Goal: Browse casually

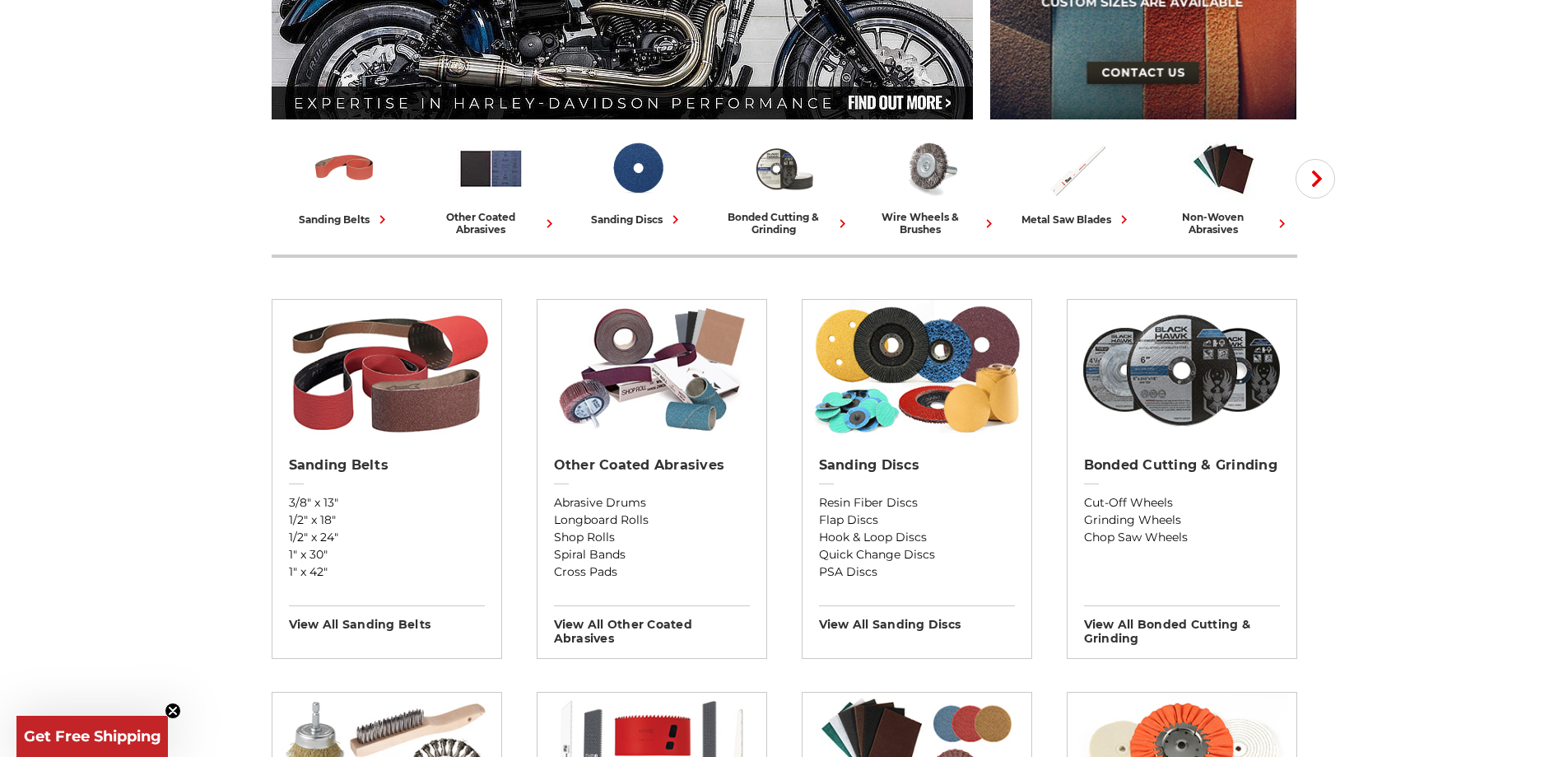
click at [173, 708] on icon "Close teaser" at bounding box center [173, 711] width 7 height 7
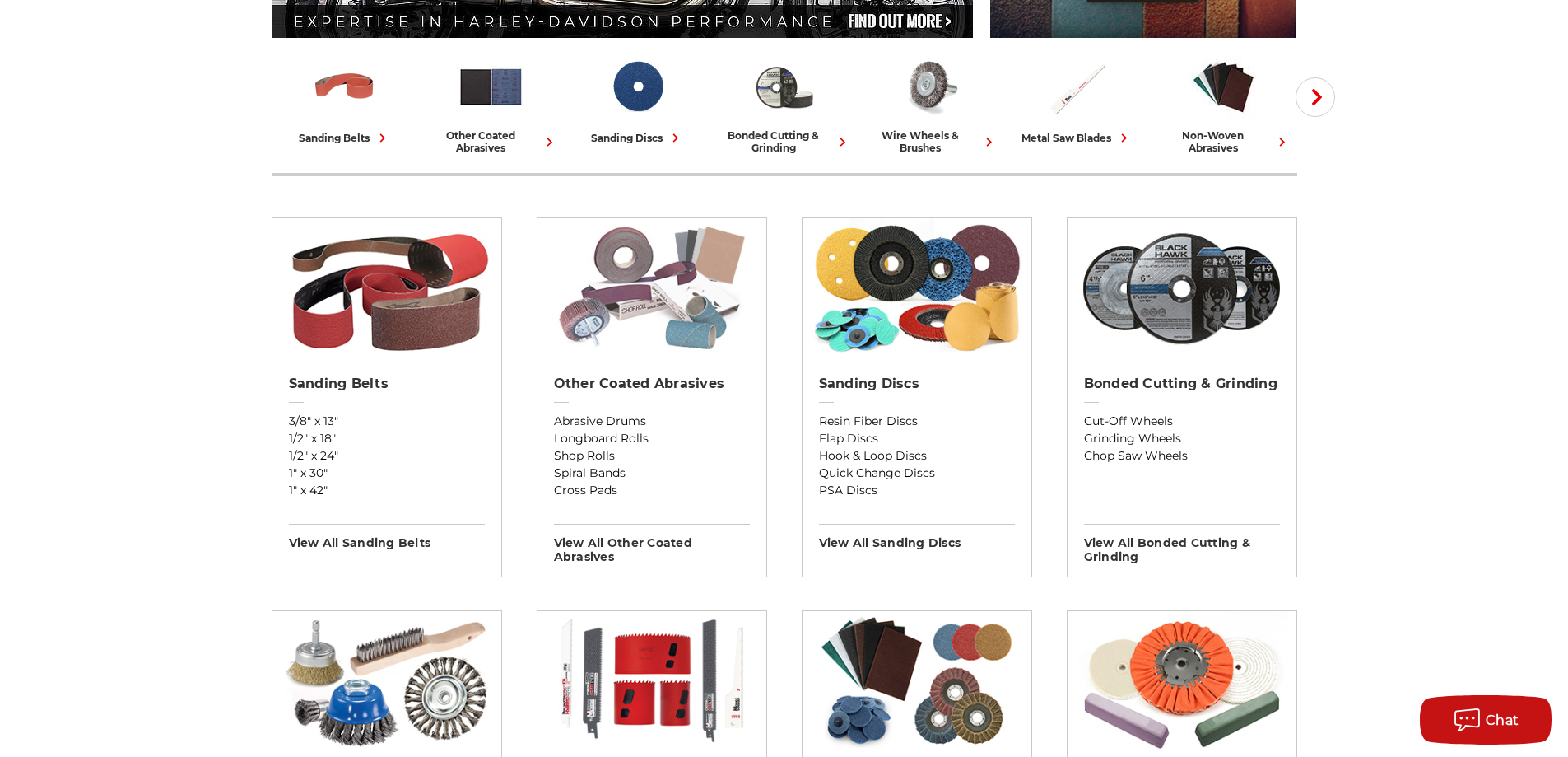
scroll to position [411, 0]
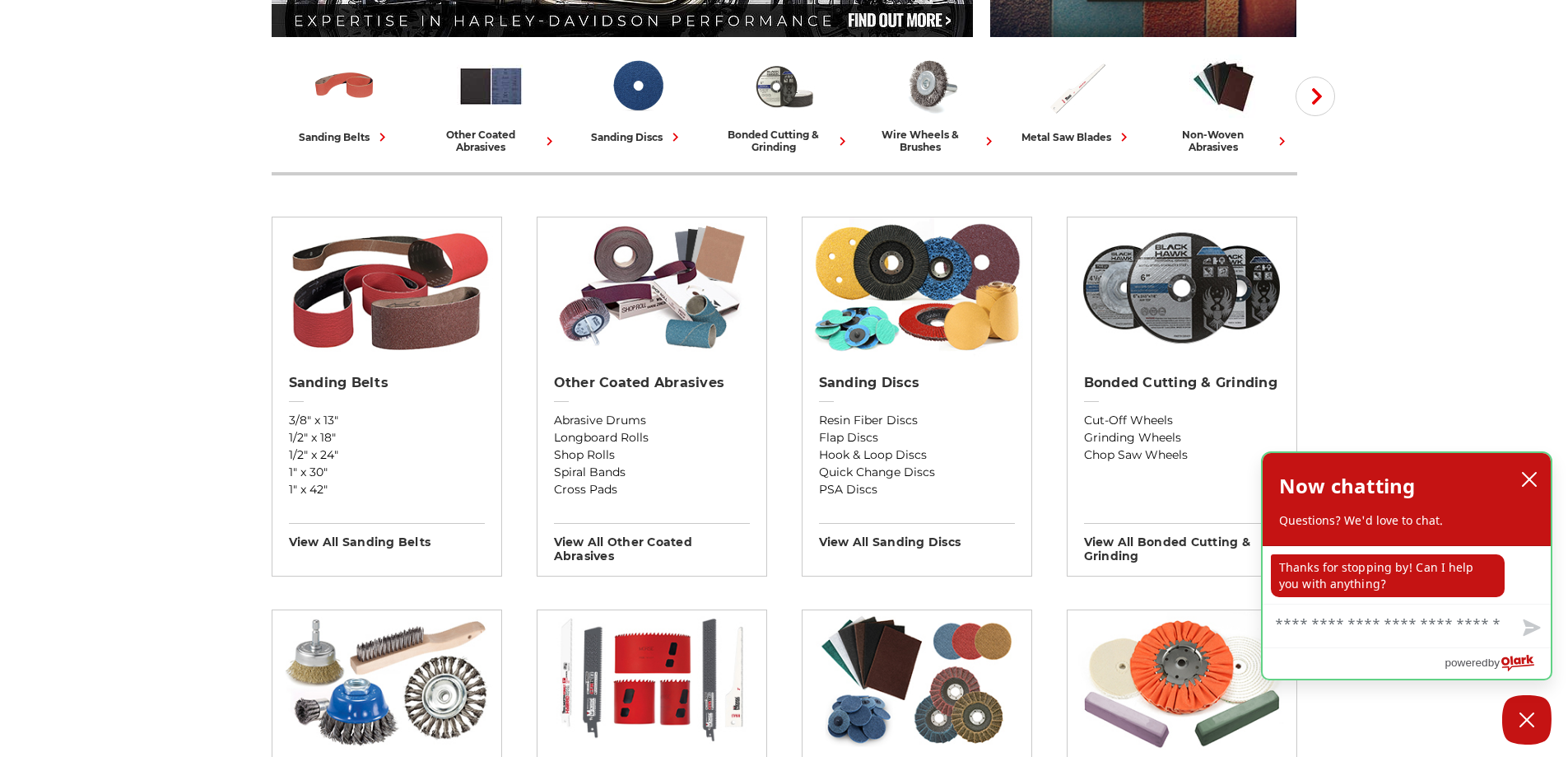
click at [1537, 464] on div "Now chatting Questions? We'd love to chat." at bounding box center [1407, 499] width 288 height 93
click at [1534, 469] on button "close chatbox" at bounding box center [1529, 479] width 26 height 24
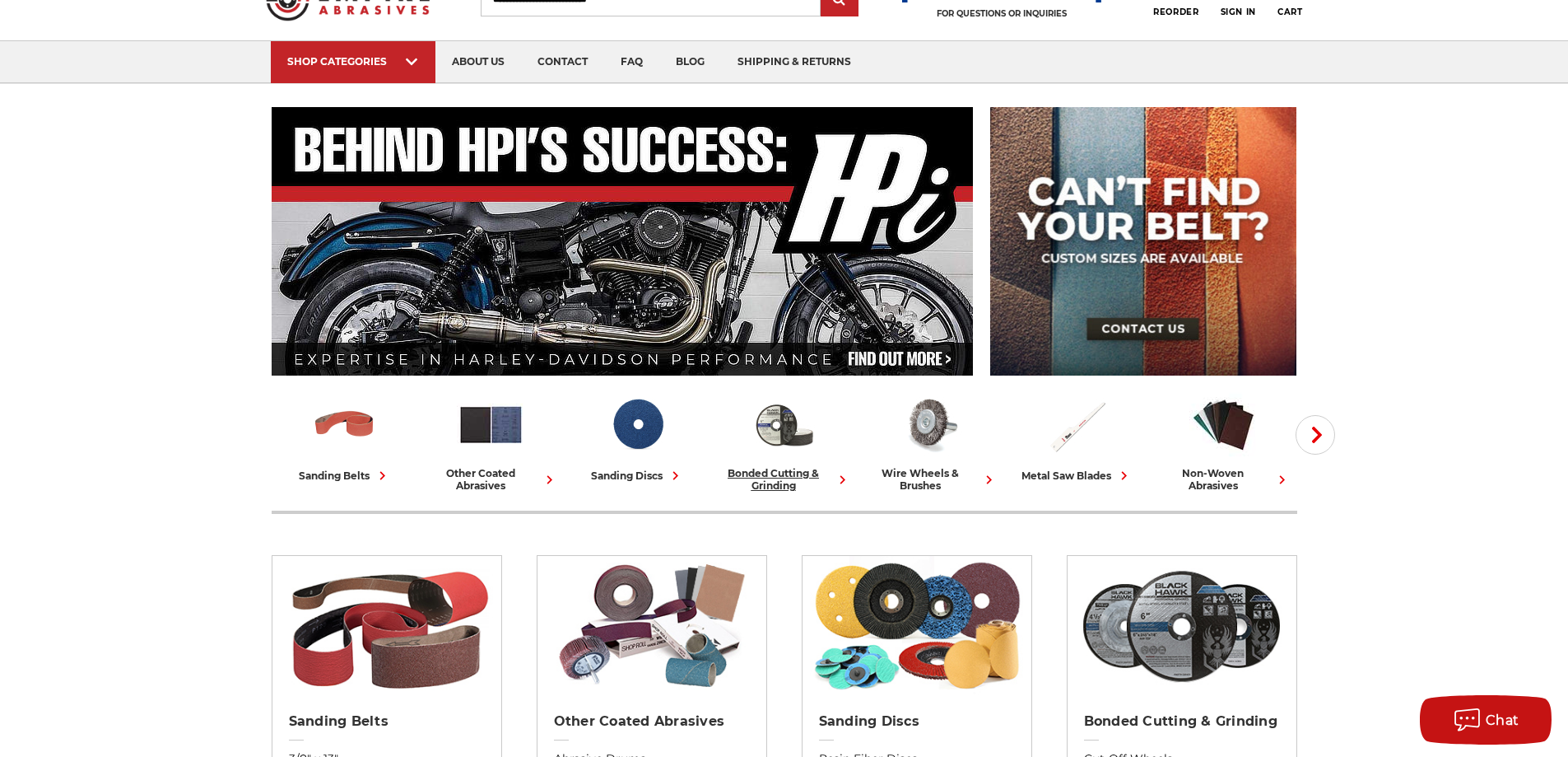
scroll to position [0, 0]
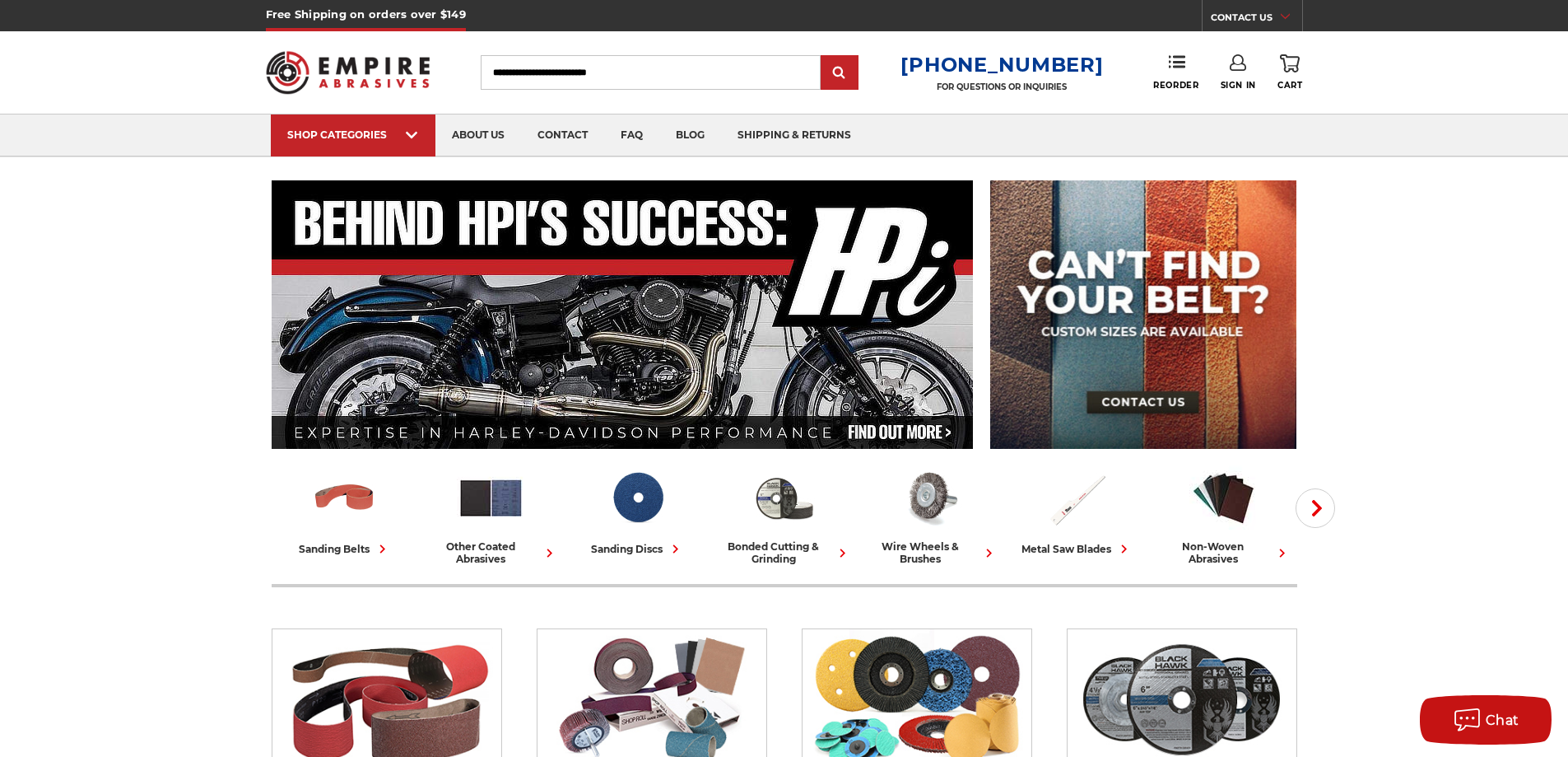
click at [1317, 519] on button "Next" at bounding box center [1315, 508] width 40 height 40
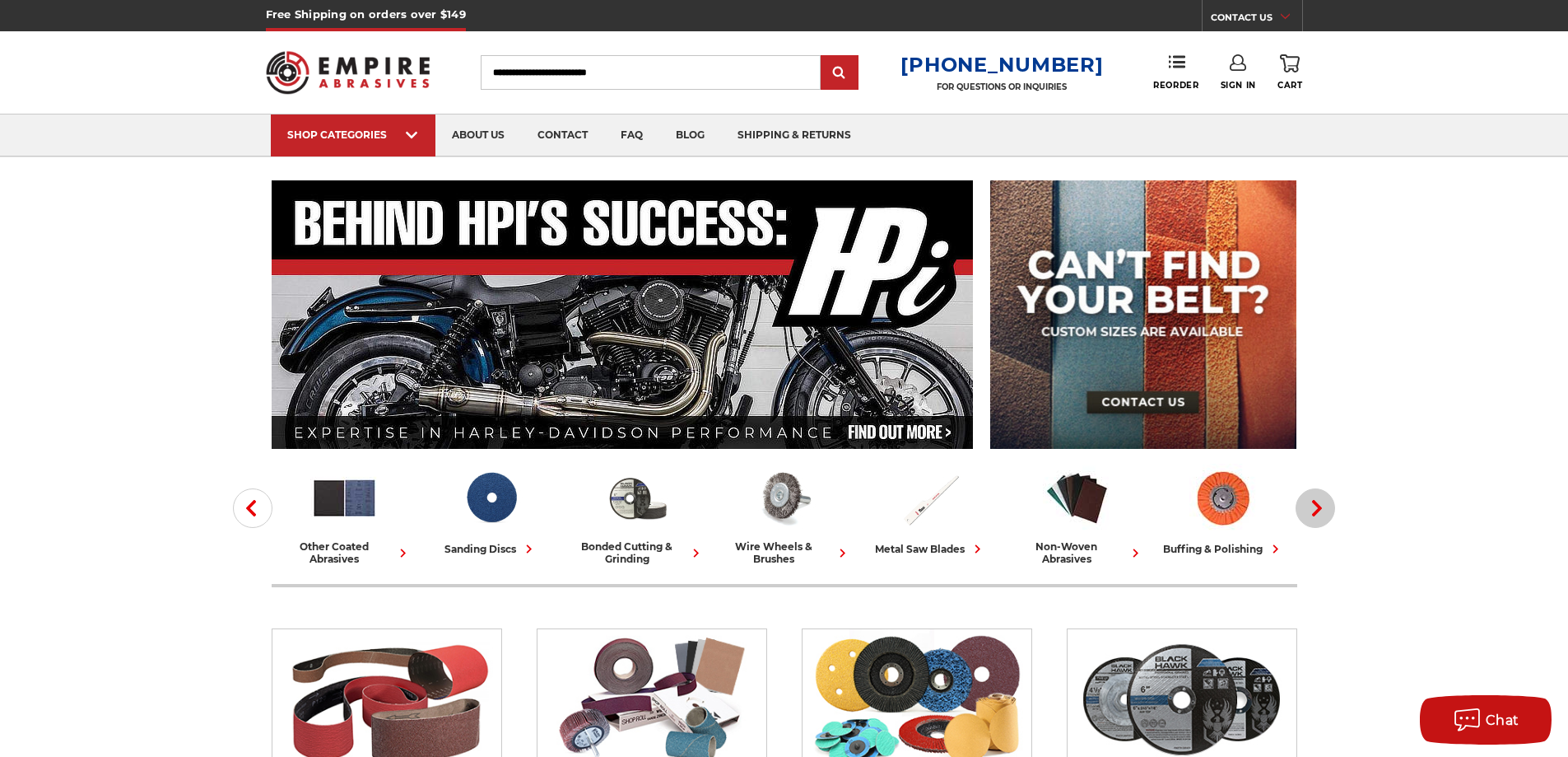
click at [1325, 510] on button "Next" at bounding box center [1315, 508] width 40 height 40
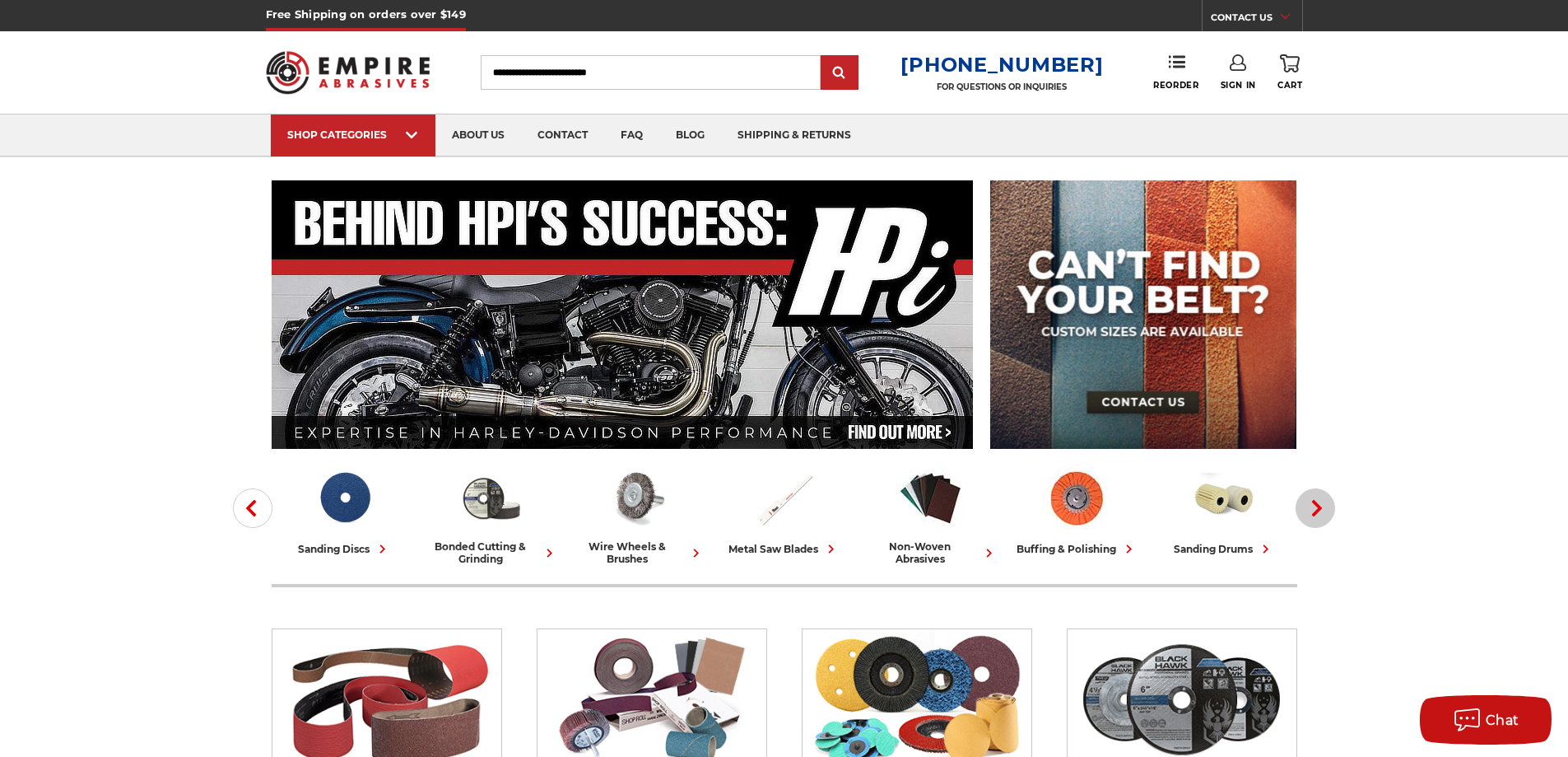
click at [1303, 523] on button "Next" at bounding box center [1315, 508] width 40 height 40
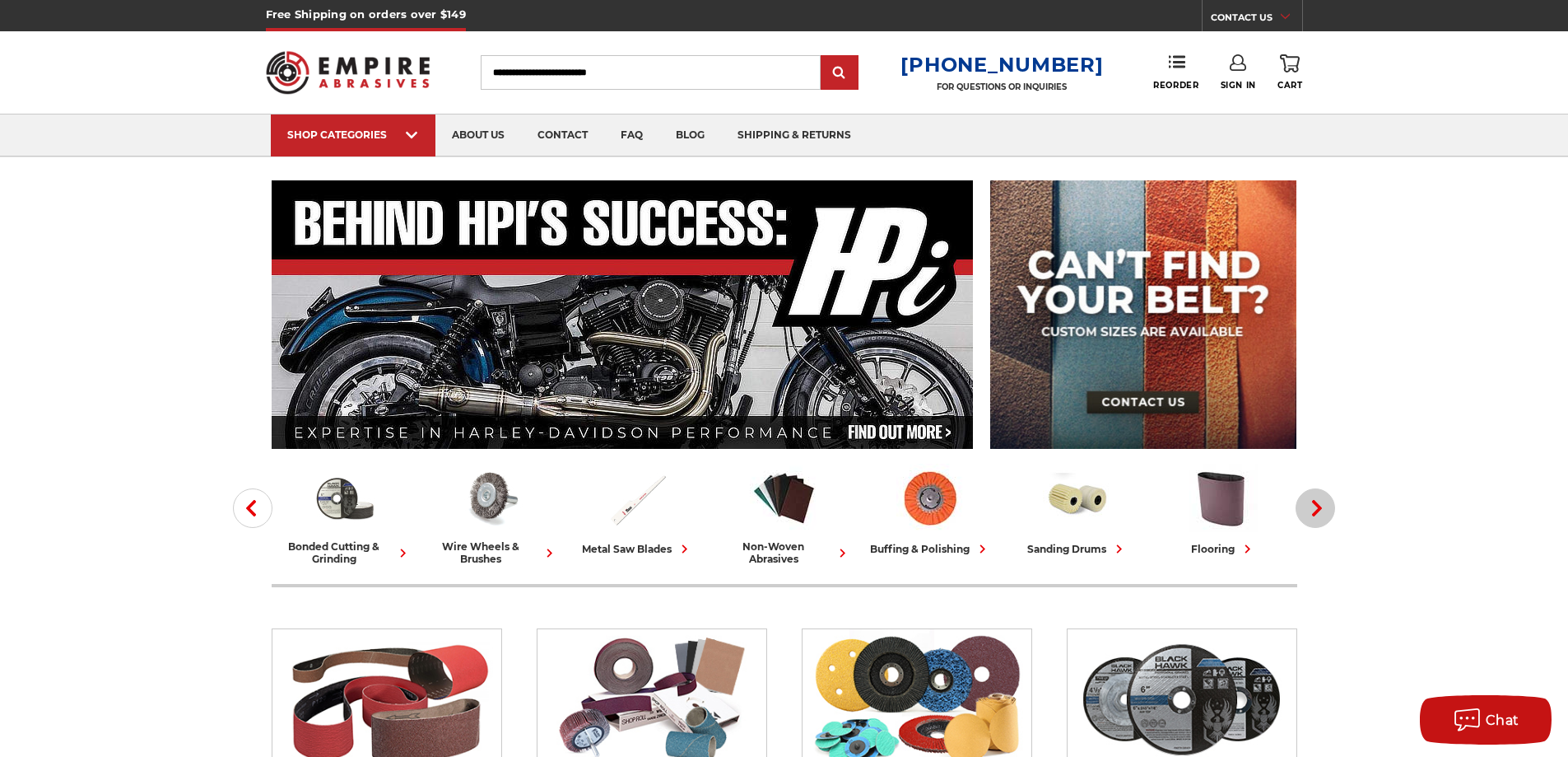
click at [1303, 523] on button "Next" at bounding box center [1315, 508] width 40 height 40
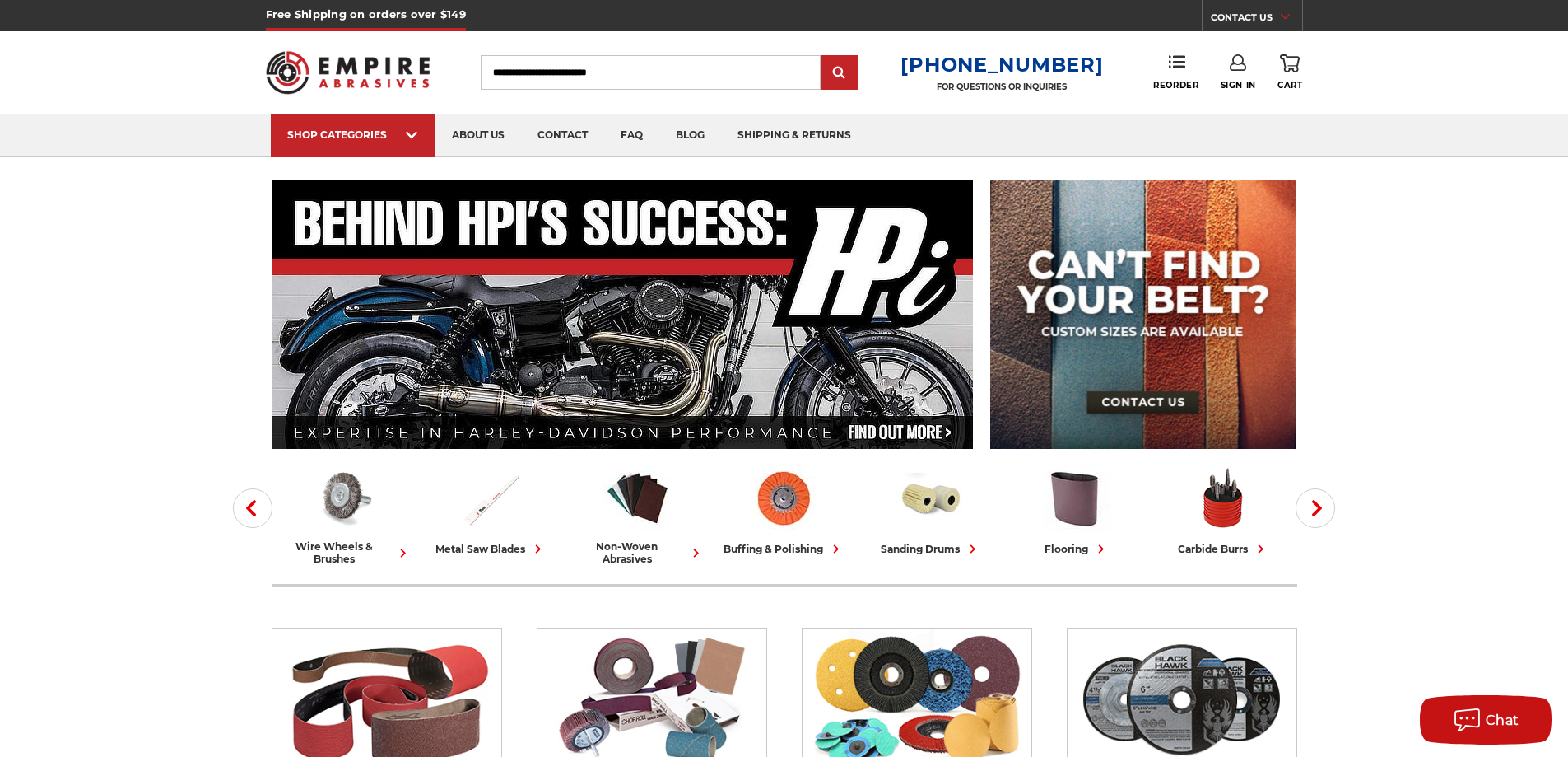
click at [1323, 507] on icon "button" at bounding box center [1316, 508] width 16 height 16
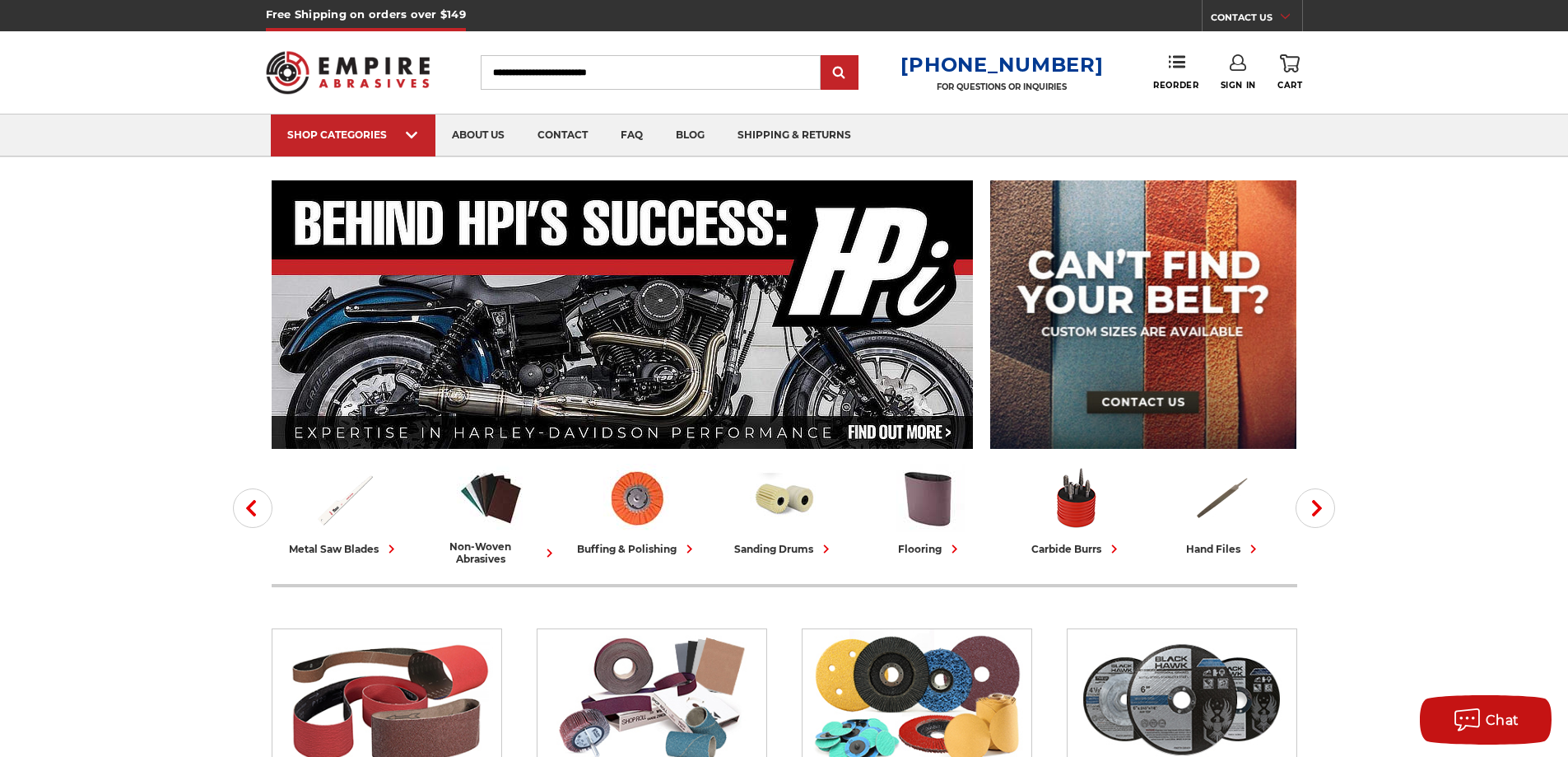
click at [1313, 517] on button "Next" at bounding box center [1315, 508] width 40 height 40
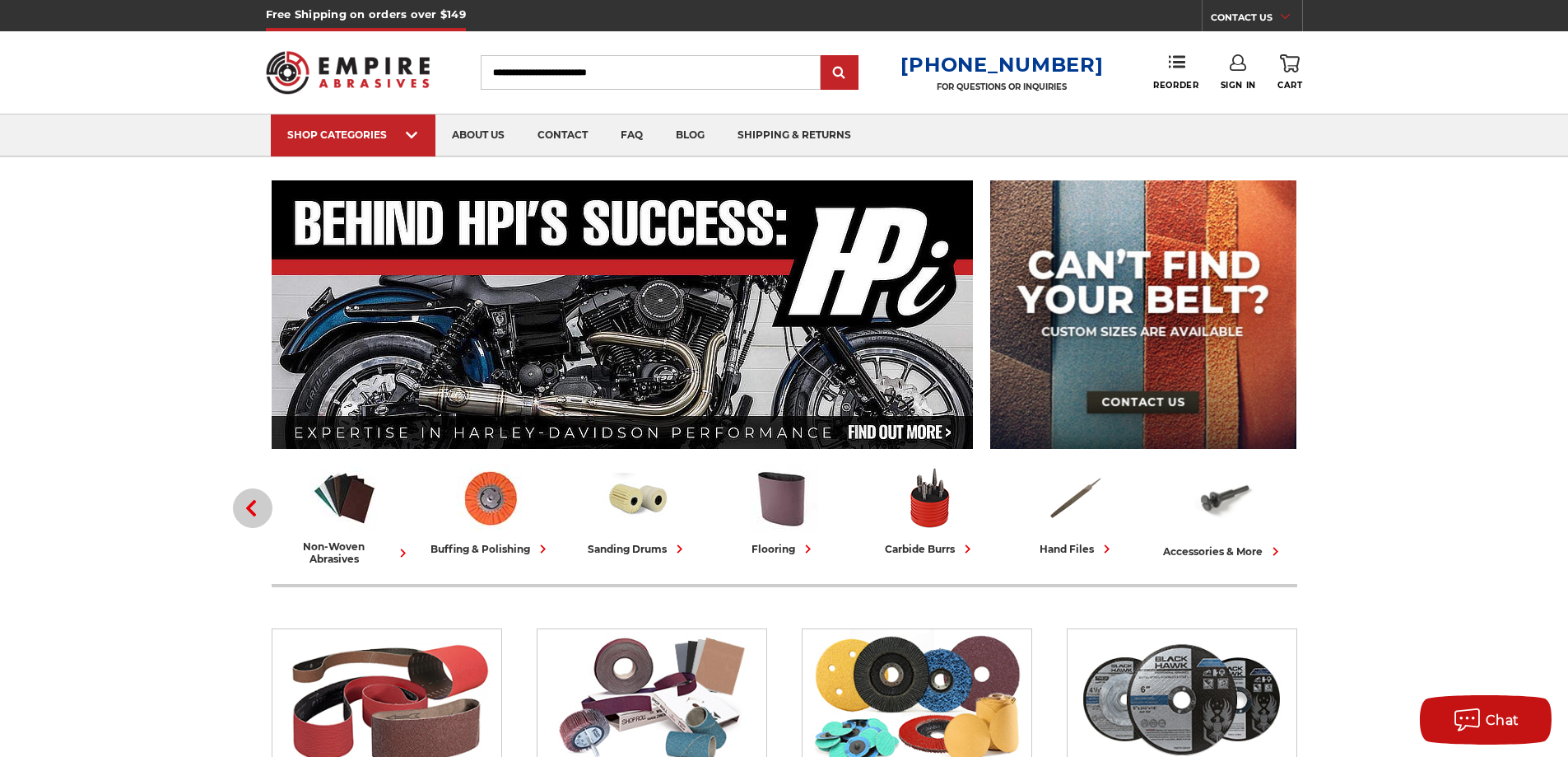
click at [259, 495] on button "Previous" at bounding box center [253, 508] width 40 height 40
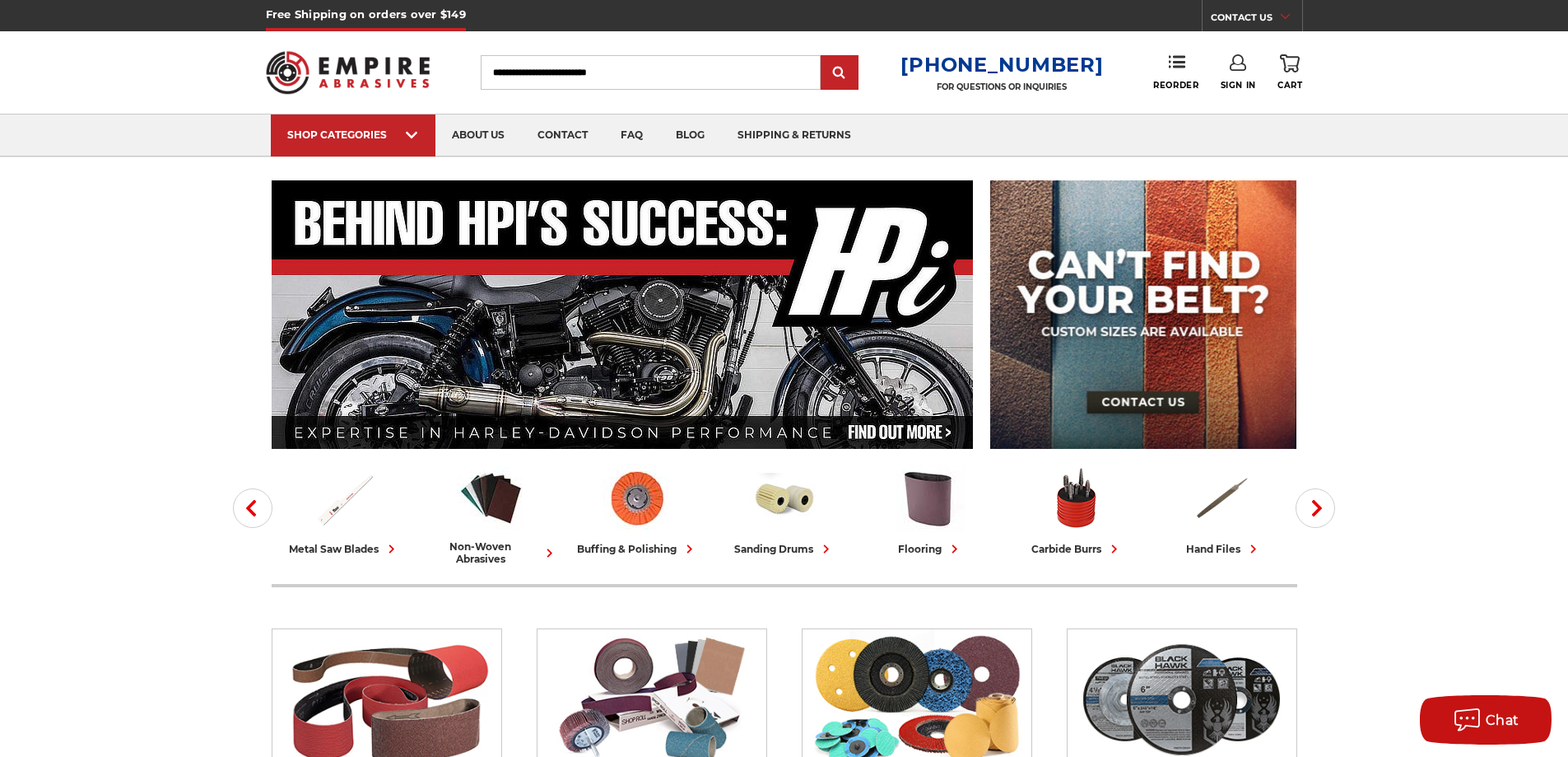
click at [239, 511] on button "Previous" at bounding box center [253, 508] width 40 height 40
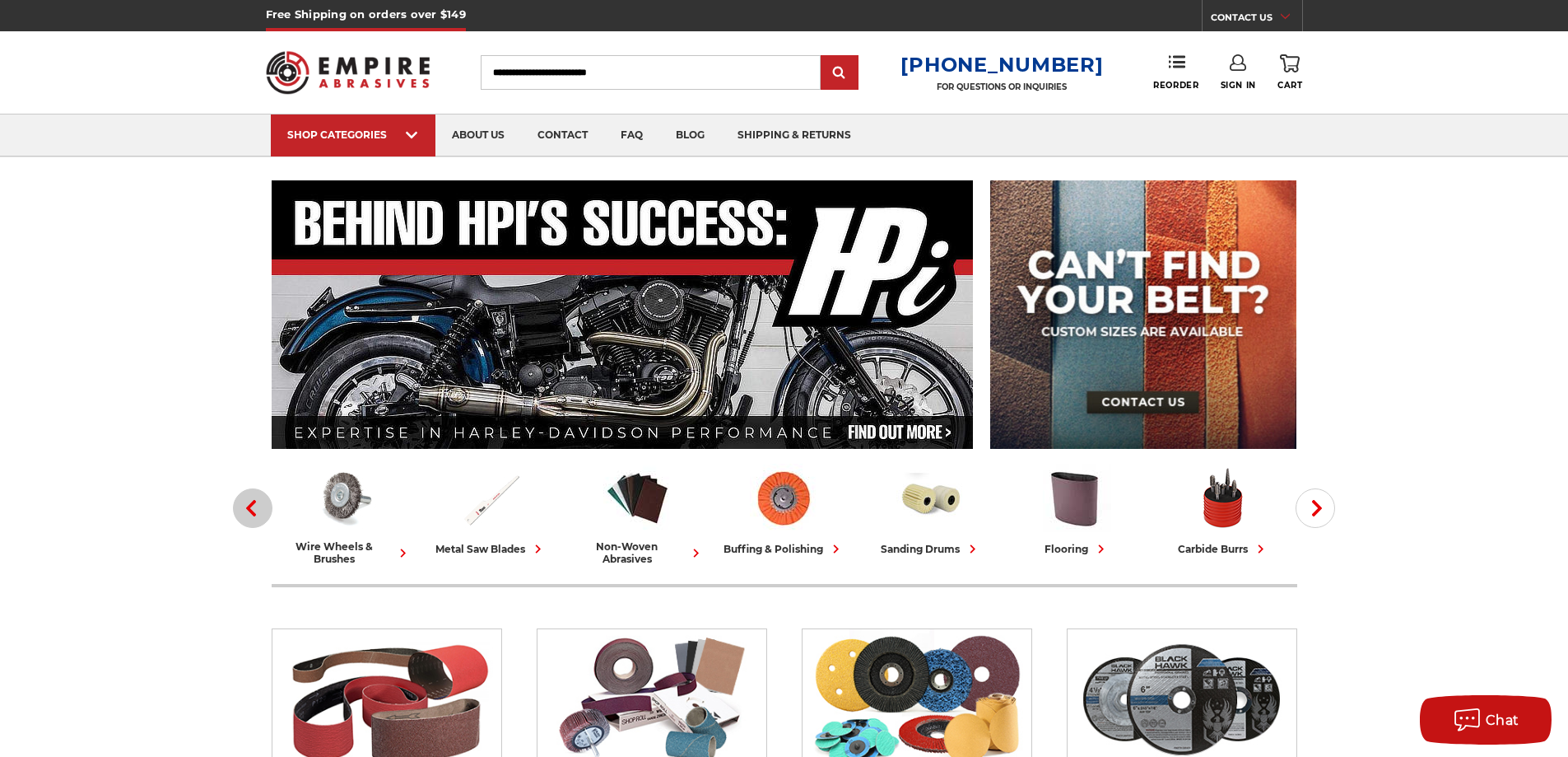
click at [243, 511] on button "Previous" at bounding box center [253, 508] width 40 height 40
